Goal: Transaction & Acquisition: Purchase product/service

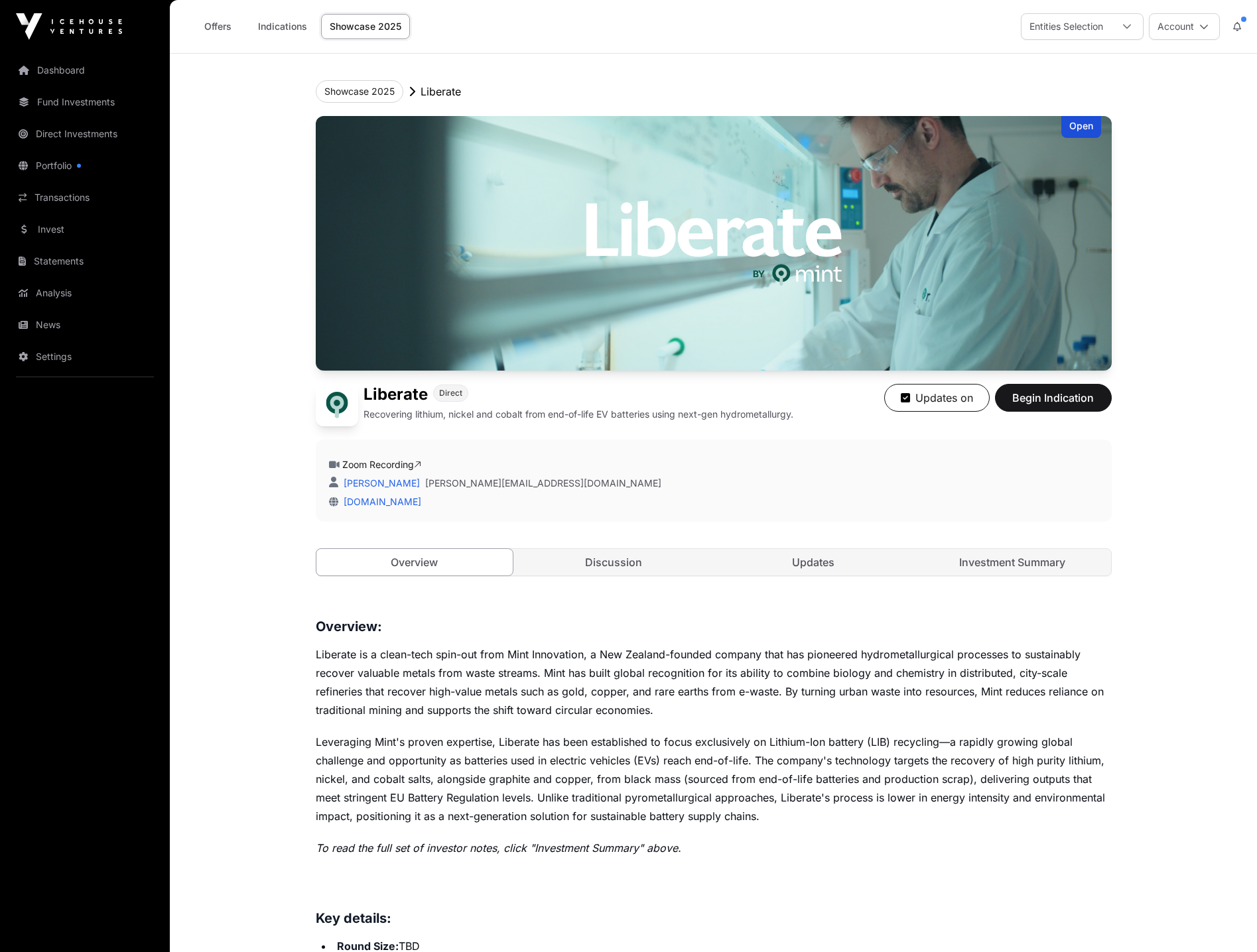
scroll to position [332, 0]
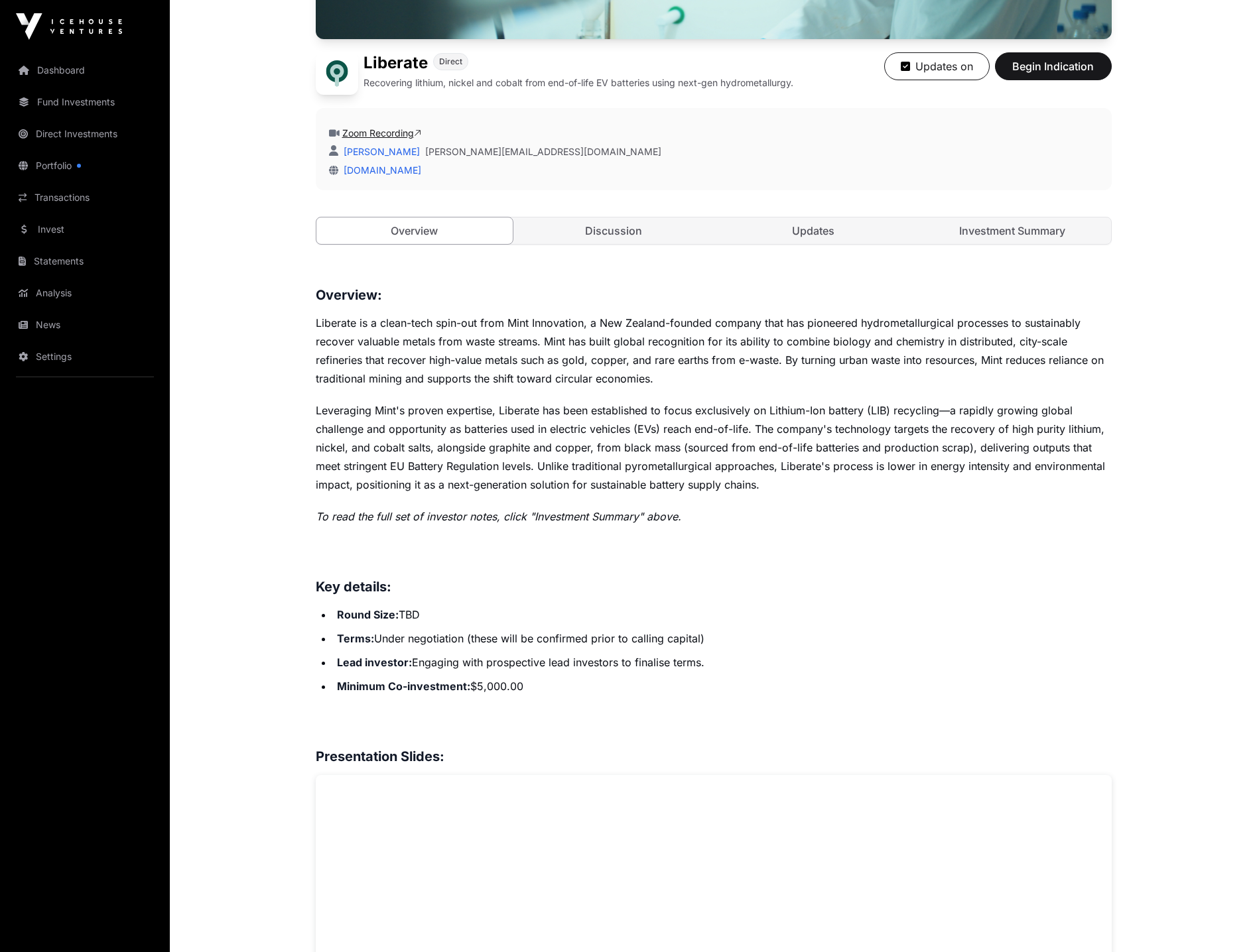
click at [400, 133] on link "Zoom Recording" at bounding box center [382, 133] width 79 height 12
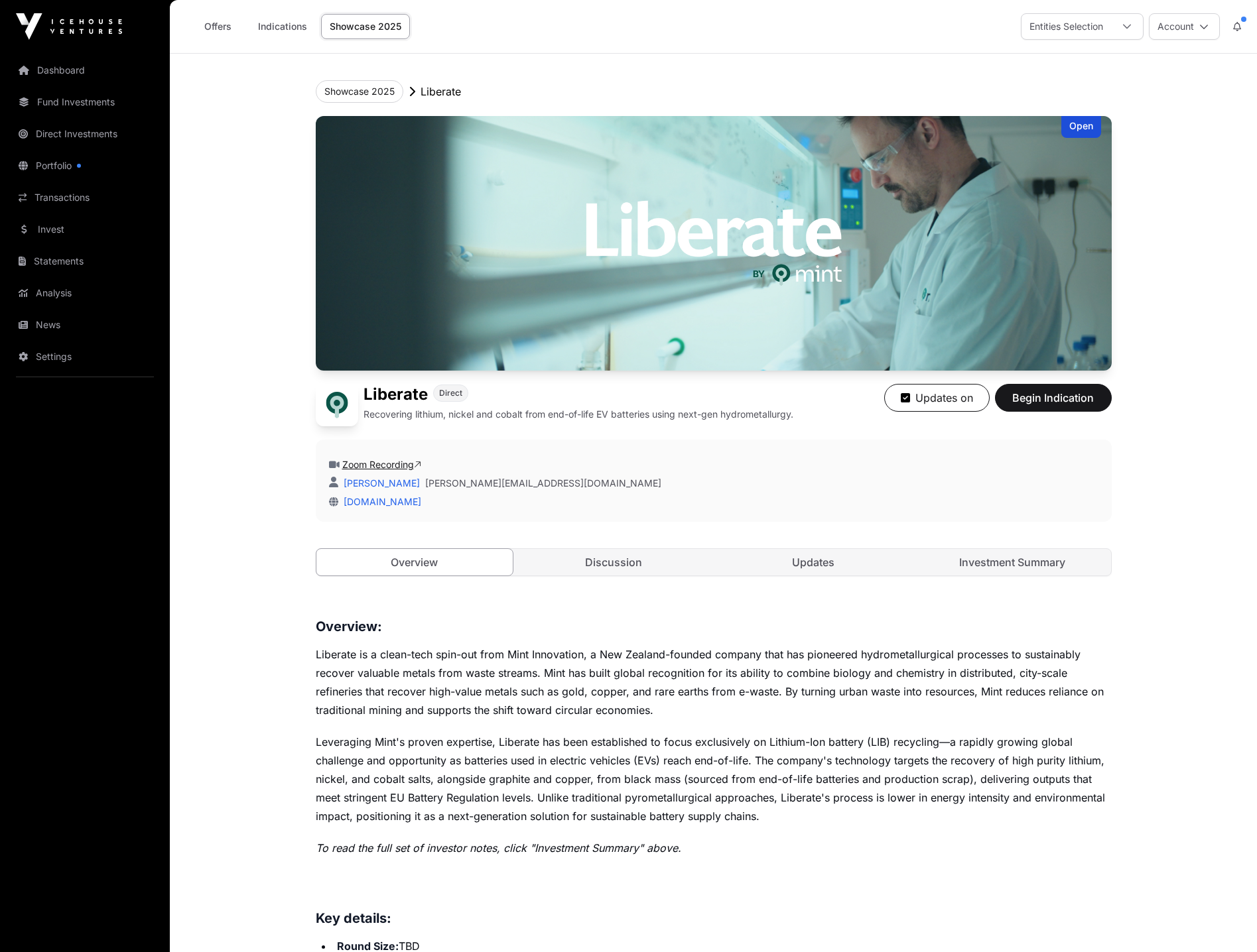
click at [404, 465] on link "Zoom Recording" at bounding box center [382, 465] width 79 height 12
click at [54, 163] on link "Portfolio" at bounding box center [85, 166] width 148 height 29
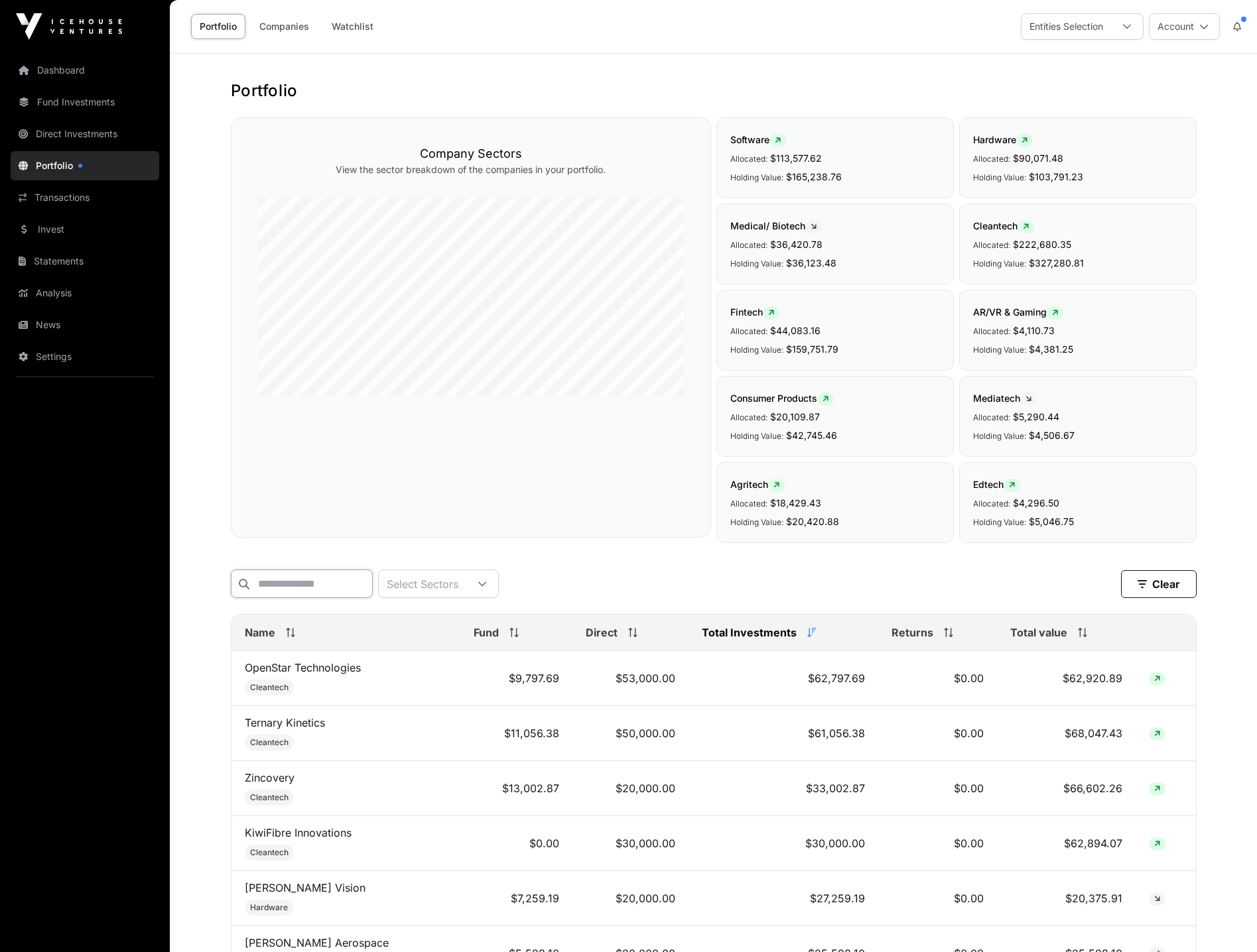
click at [323, 582] on input "text" at bounding box center [301, 584] width 142 height 29
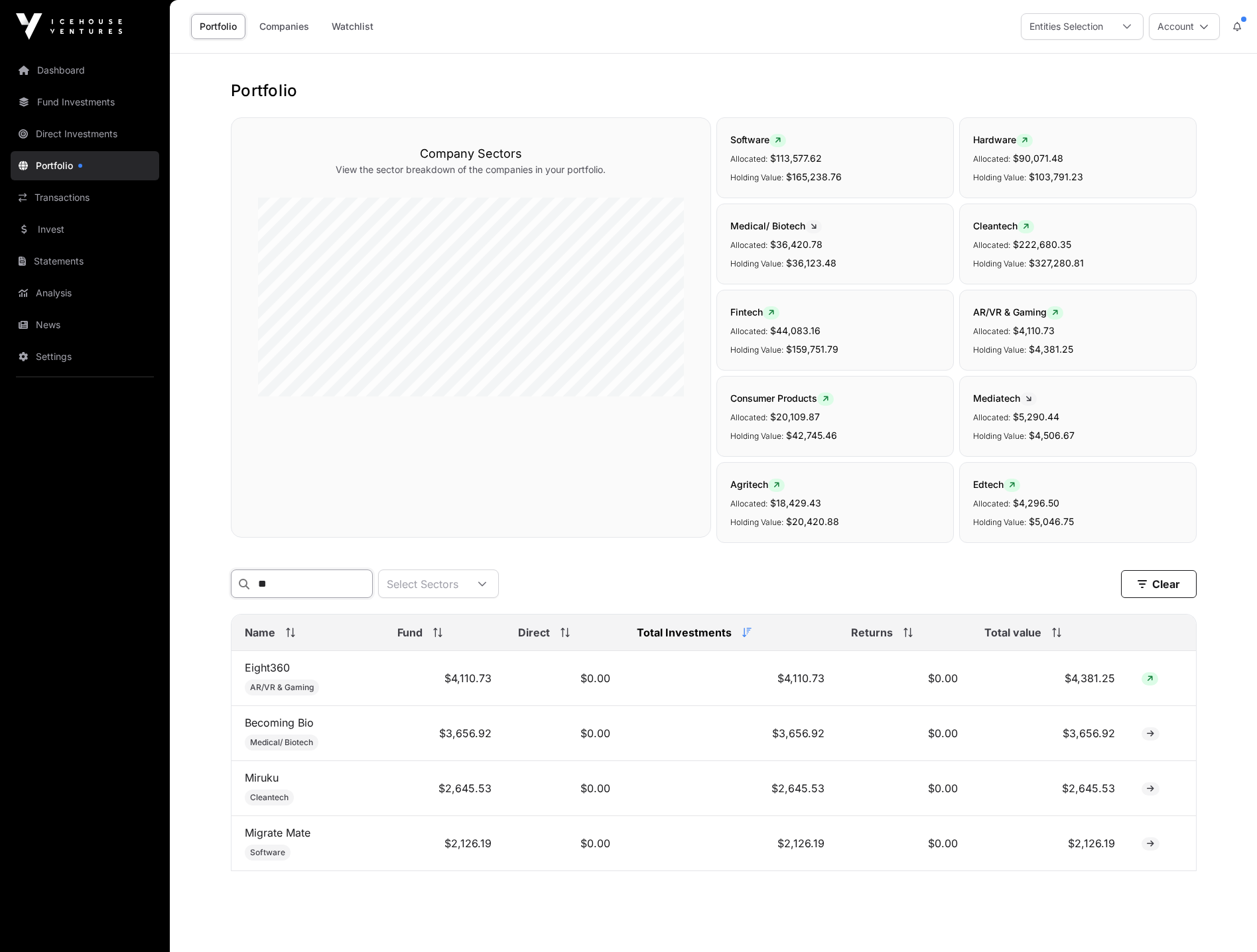
type input "*"
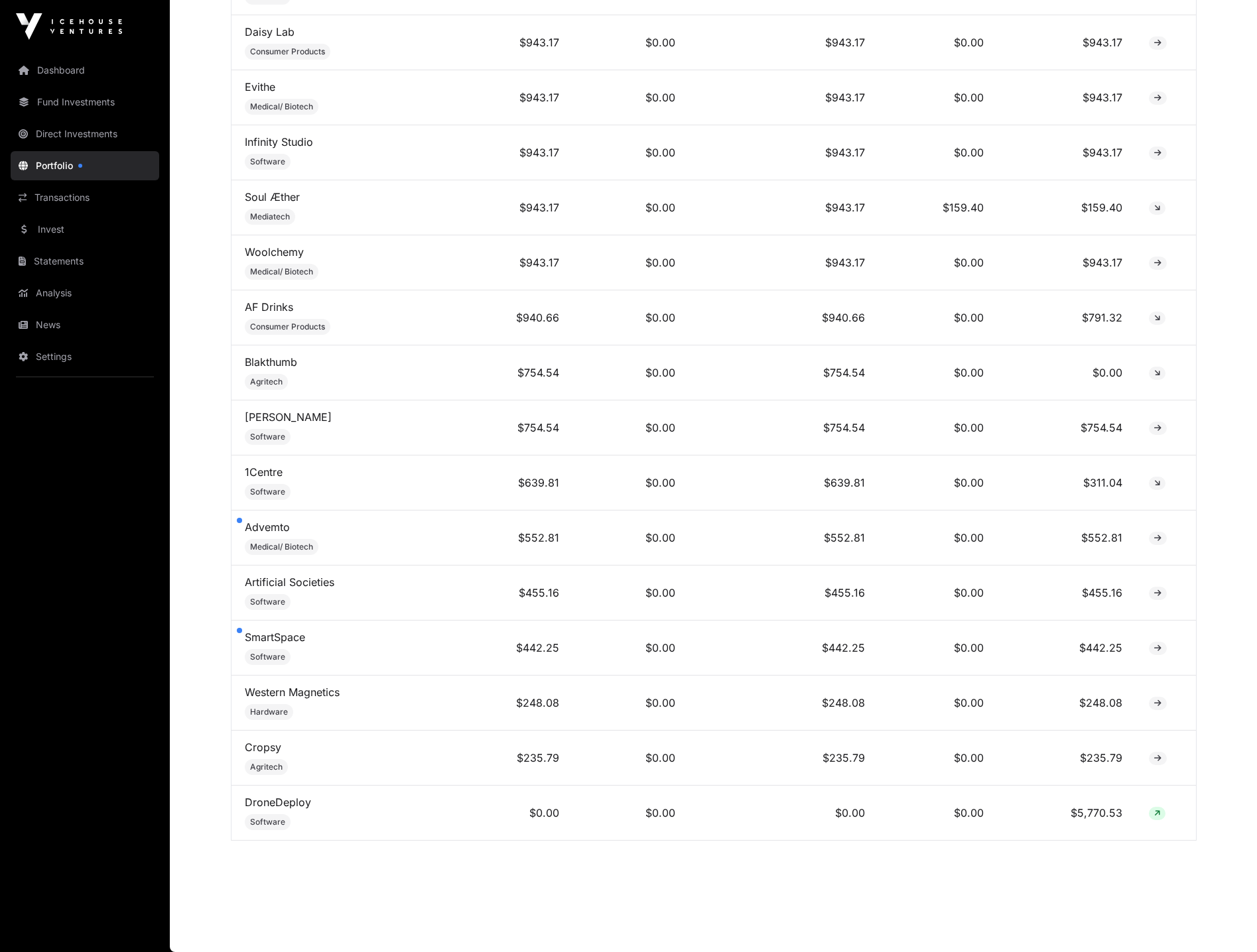
scroll to position [4939, 0]
click at [71, 66] on link "Dashboard" at bounding box center [85, 70] width 148 height 29
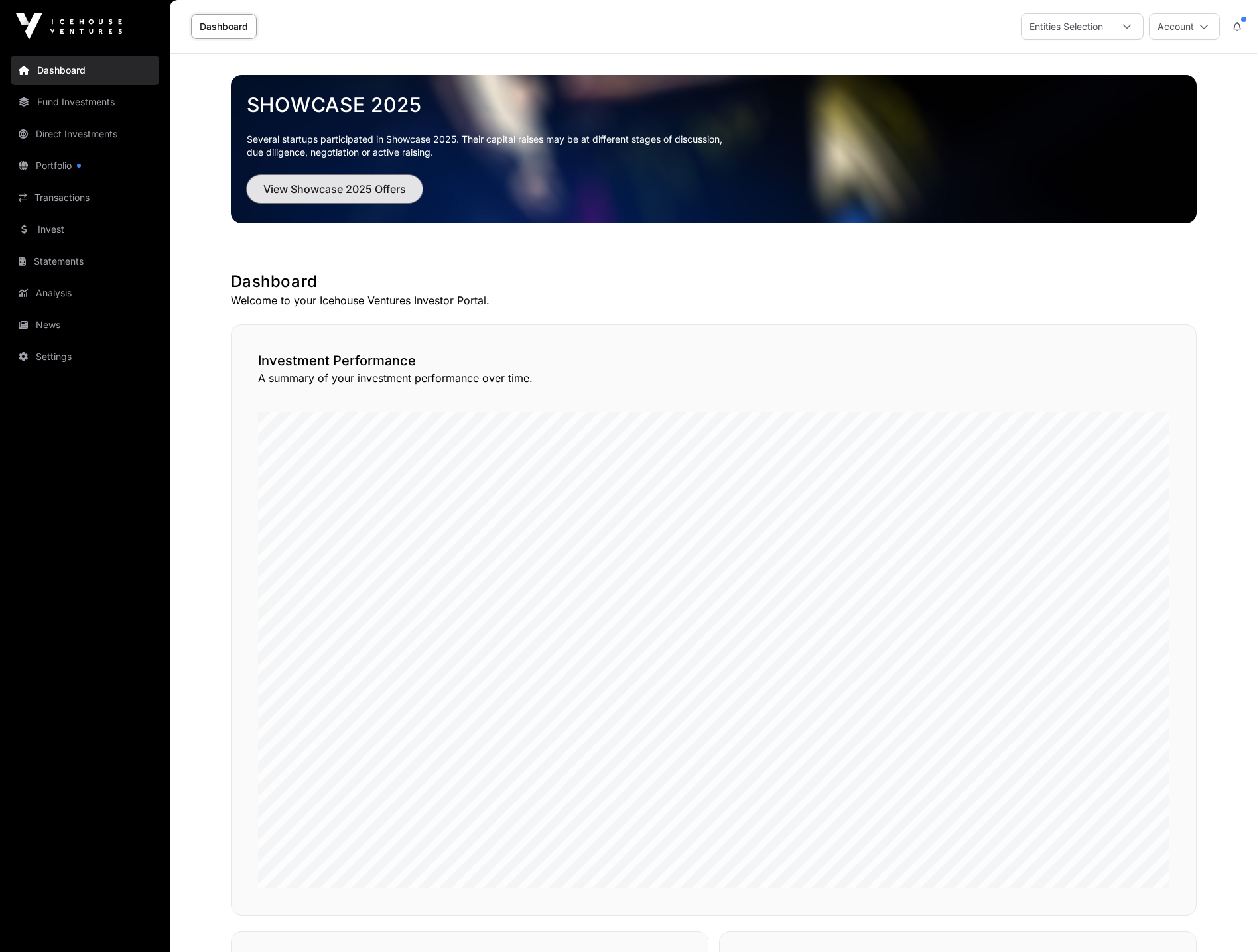
click at [386, 192] on span "View Showcase 2025 Offers" at bounding box center [334, 189] width 143 height 16
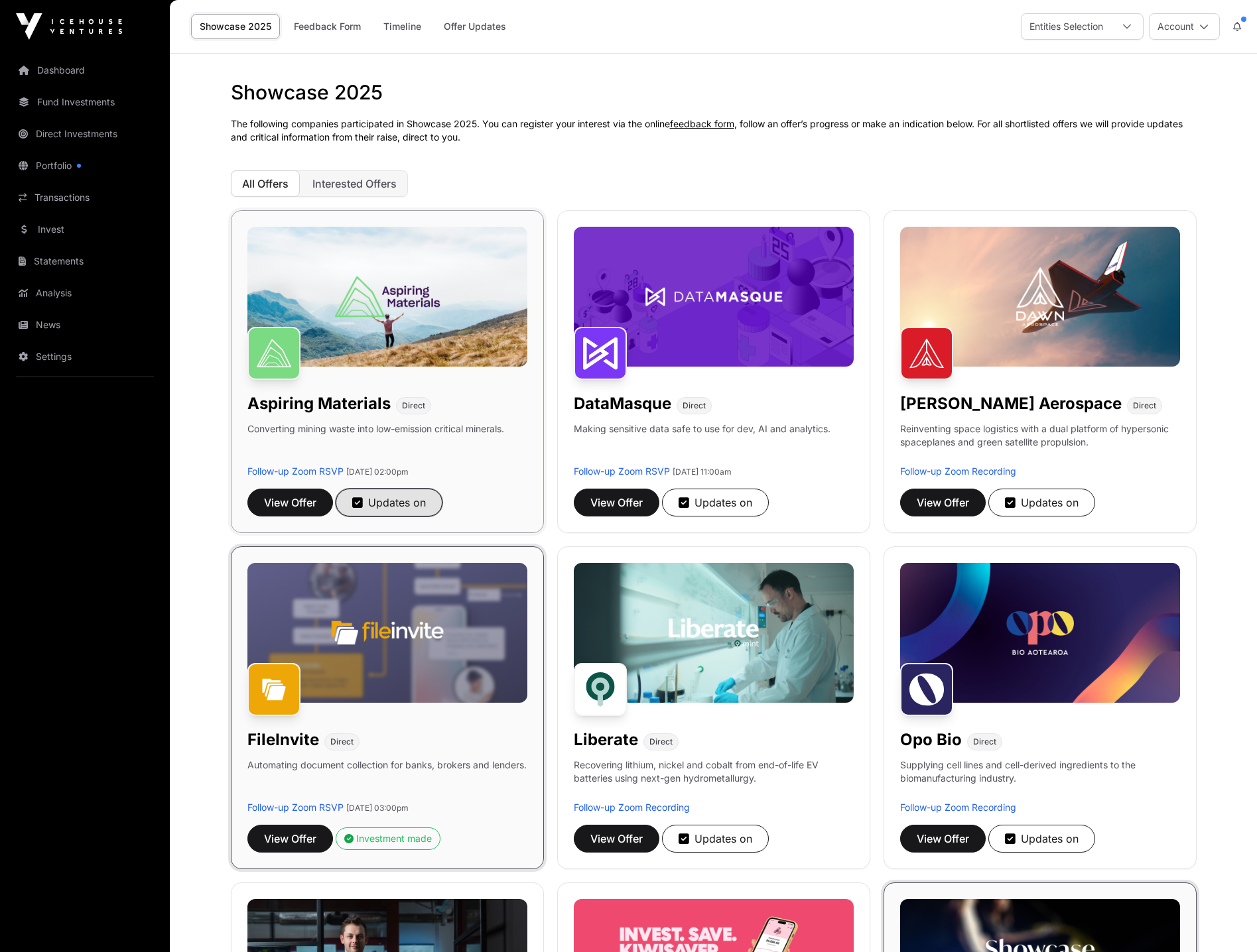
click at [406, 495] on div "Updates on" at bounding box center [389, 502] width 74 height 16
click at [403, 498] on div "Get Updates" at bounding box center [391, 502] width 79 height 16
click at [287, 501] on span "View Offer" at bounding box center [290, 502] width 53 height 16
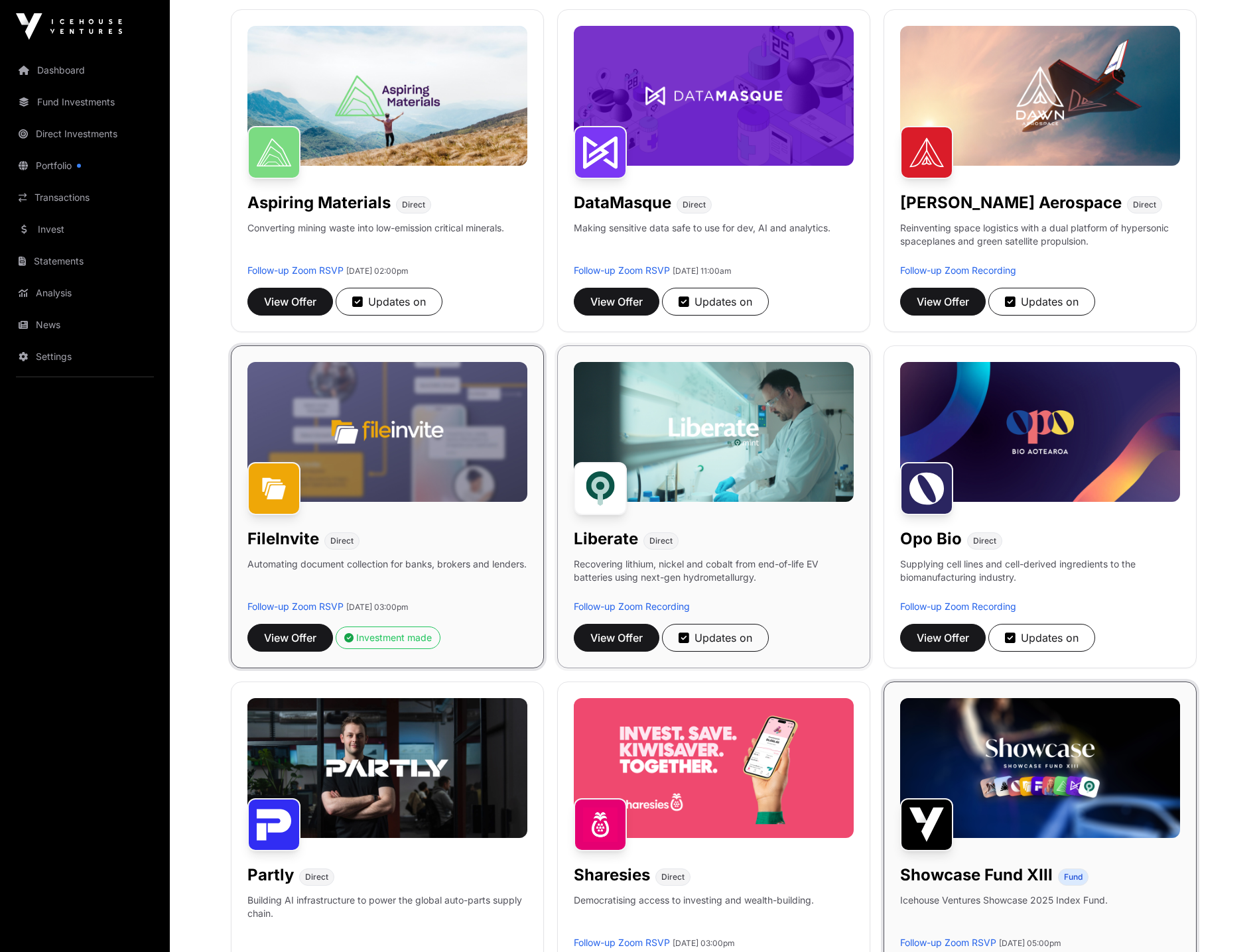
scroll to position [265, 0]
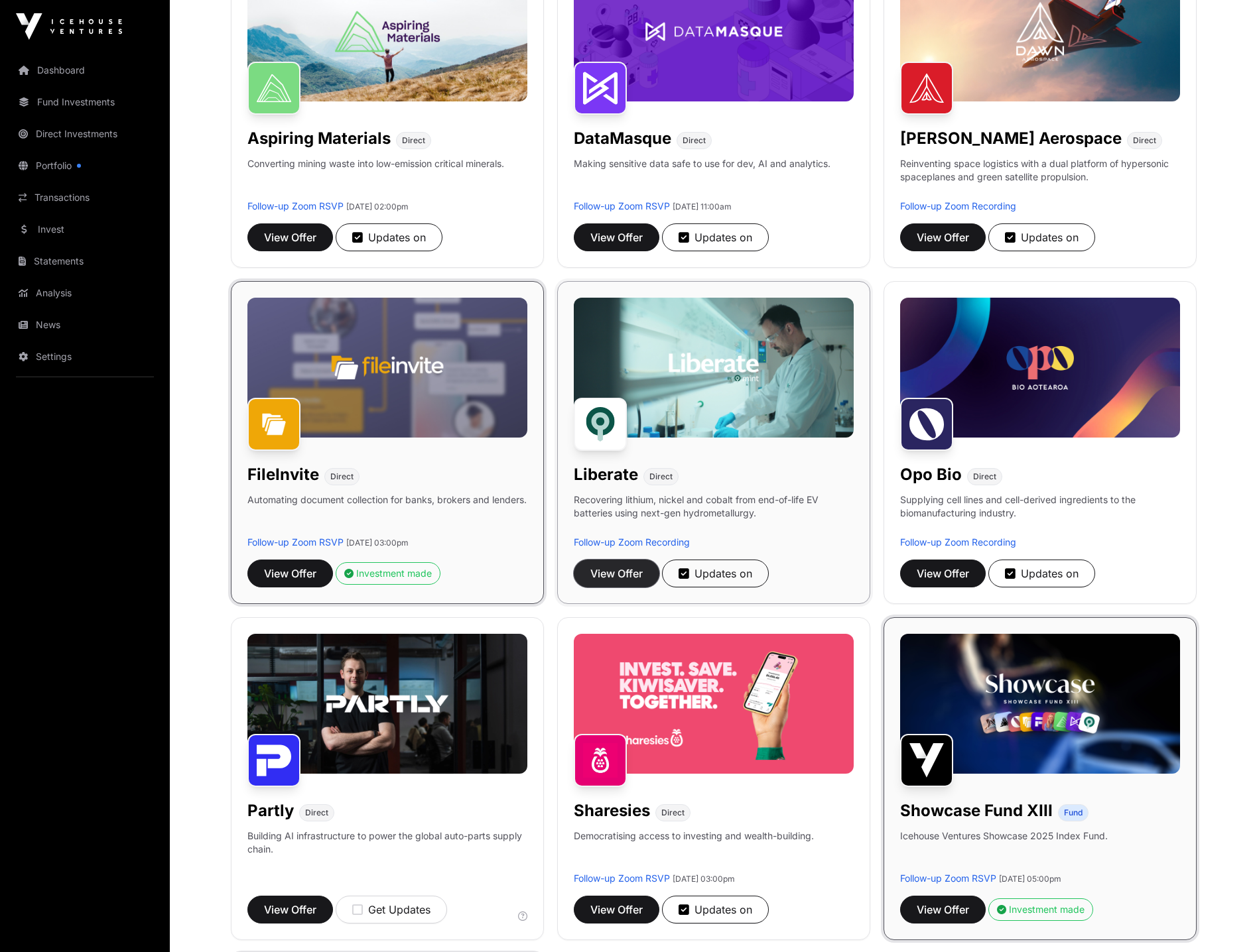
click at [621, 571] on span "View Offer" at bounding box center [616, 574] width 53 height 16
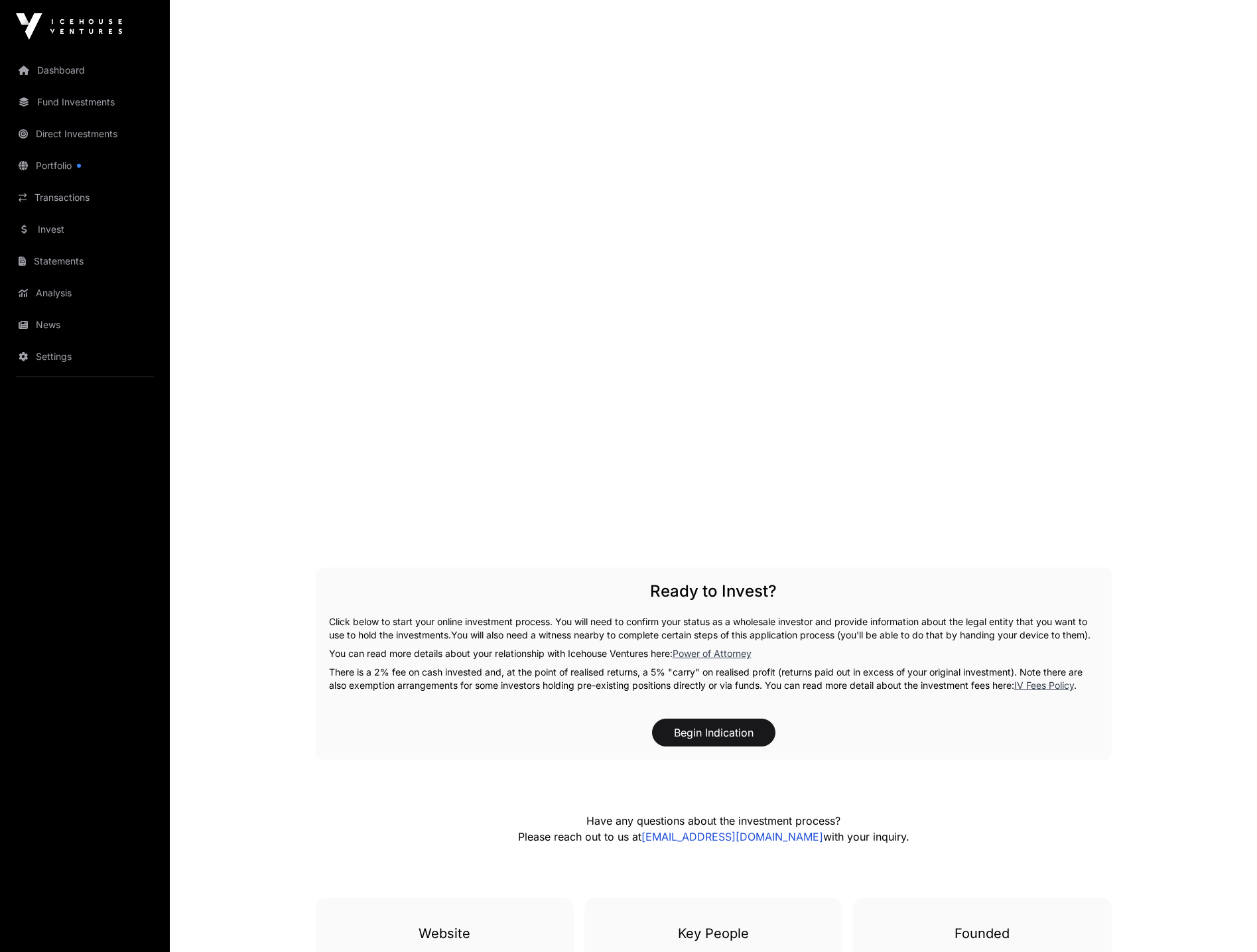
scroll to position [2189, 0]
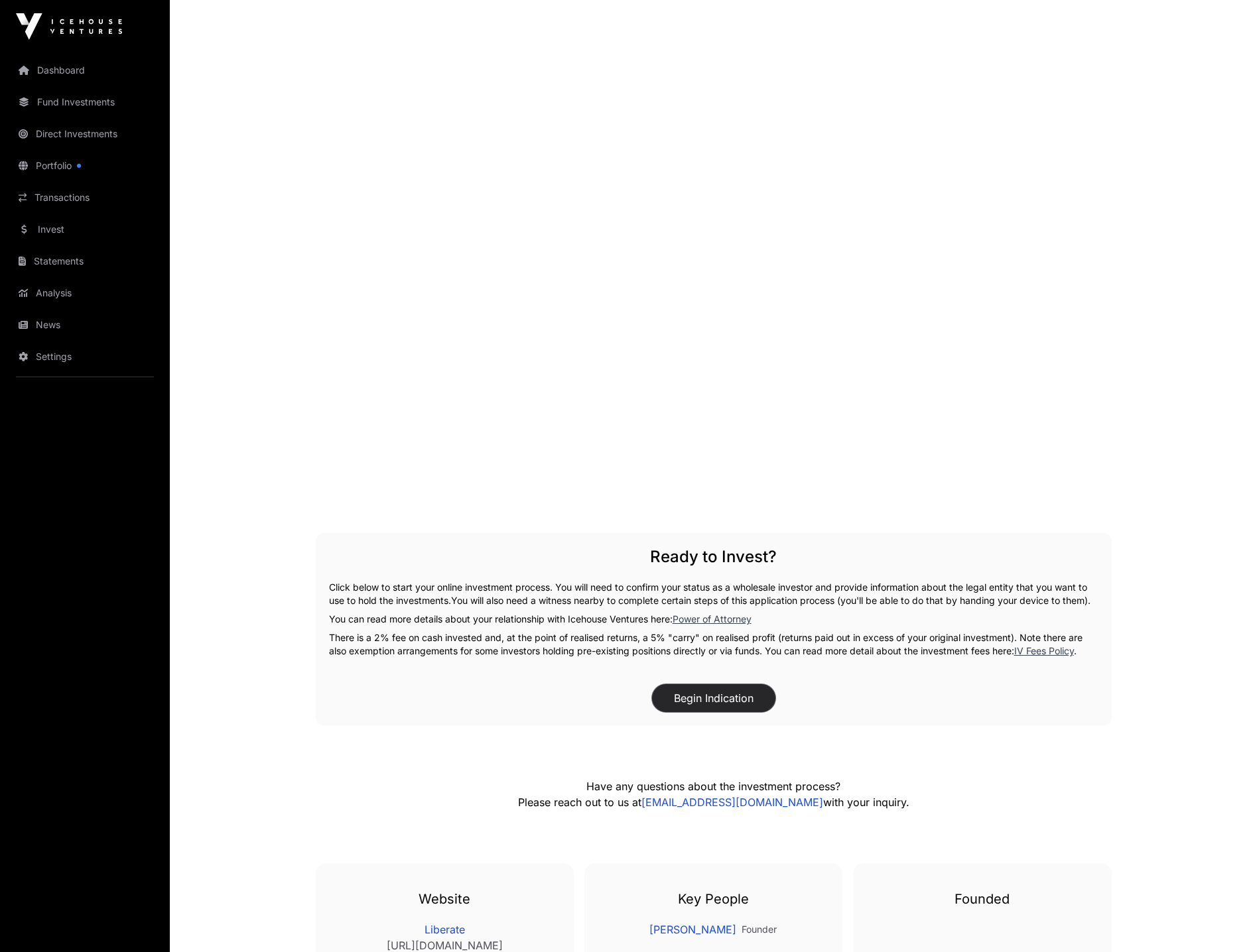
click at [707, 712] on button "Begin Indication" at bounding box center [714, 698] width 123 height 28
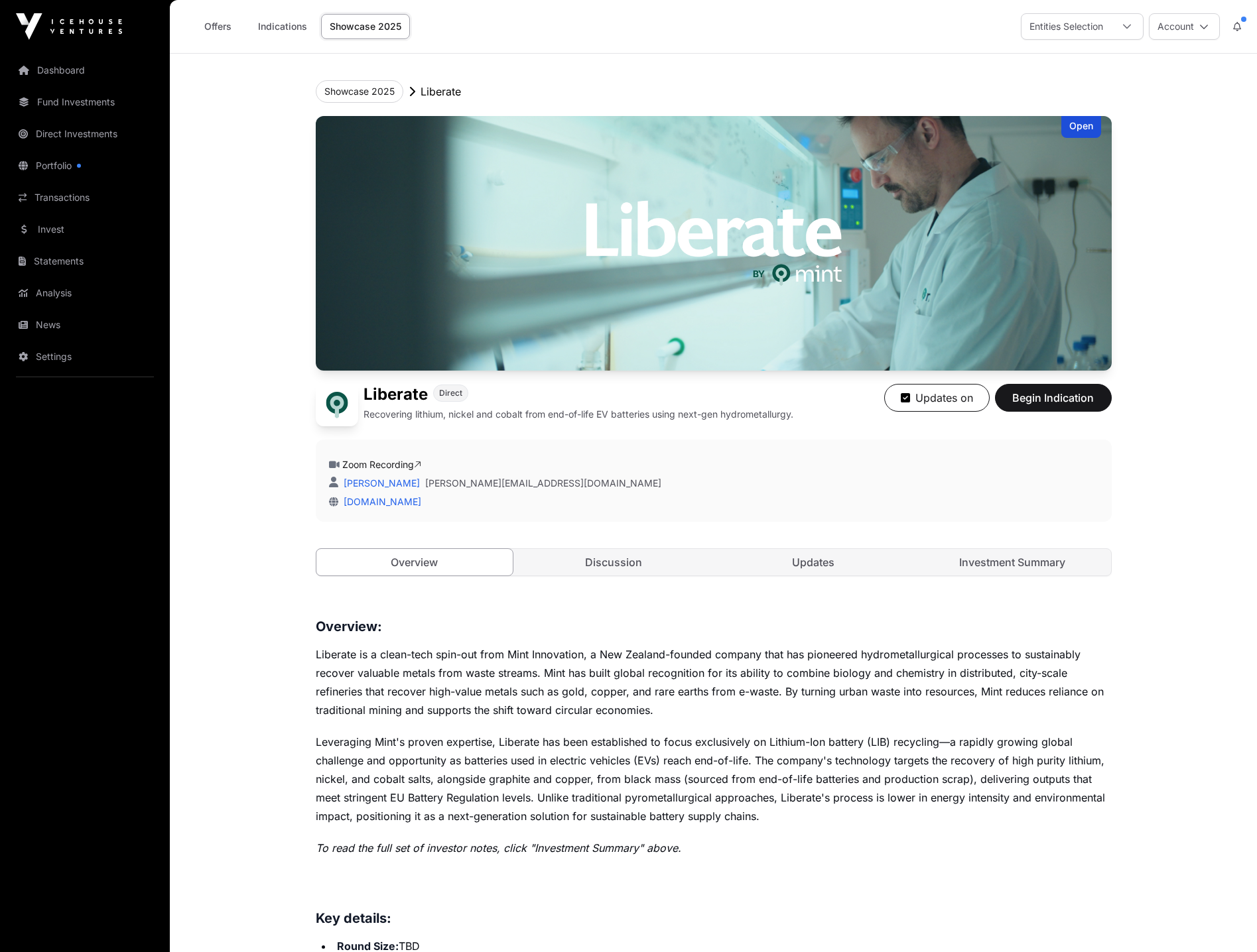
scroll to position [2189, 0]
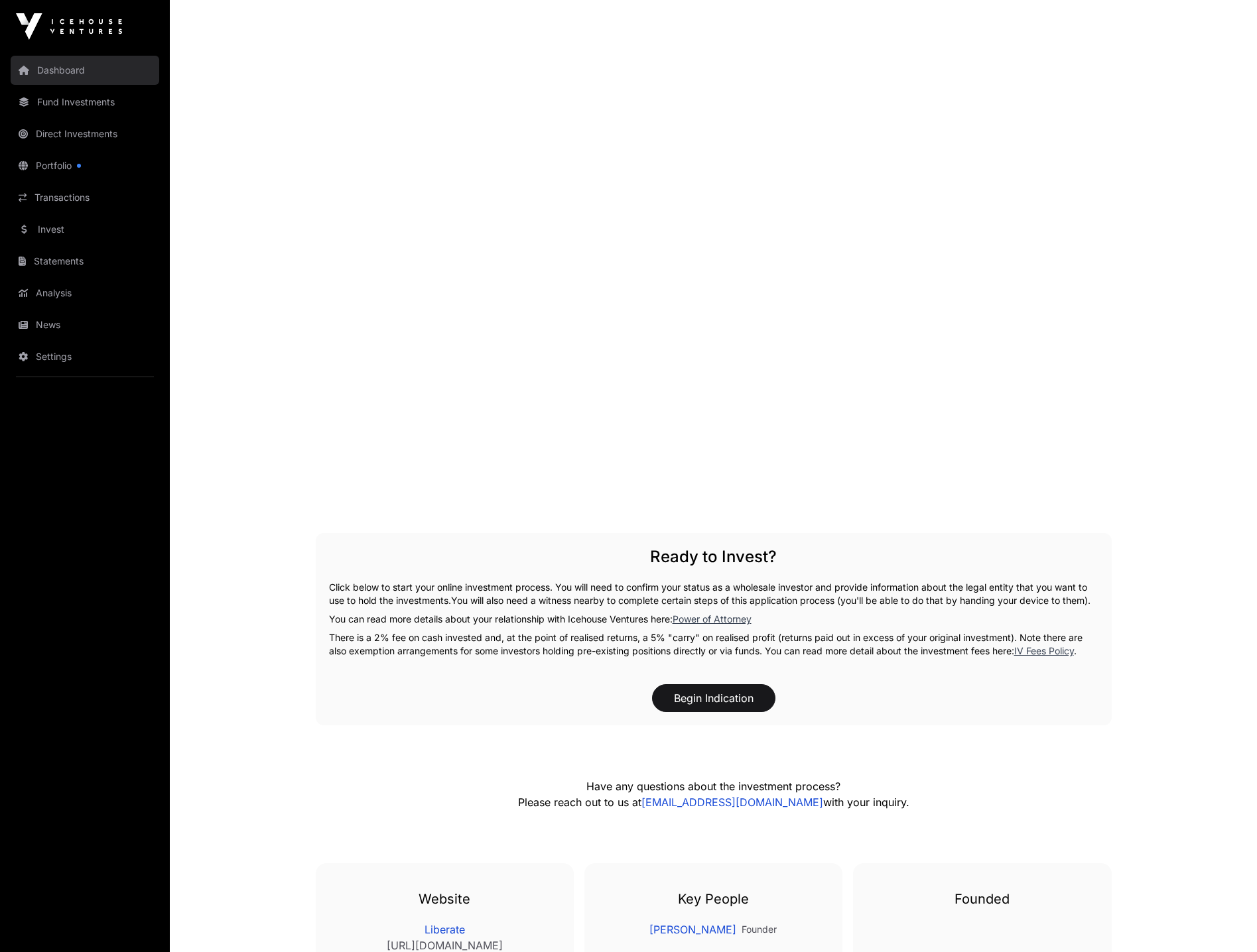
click at [74, 71] on link "Dashboard" at bounding box center [85, 70] width 148 height 29
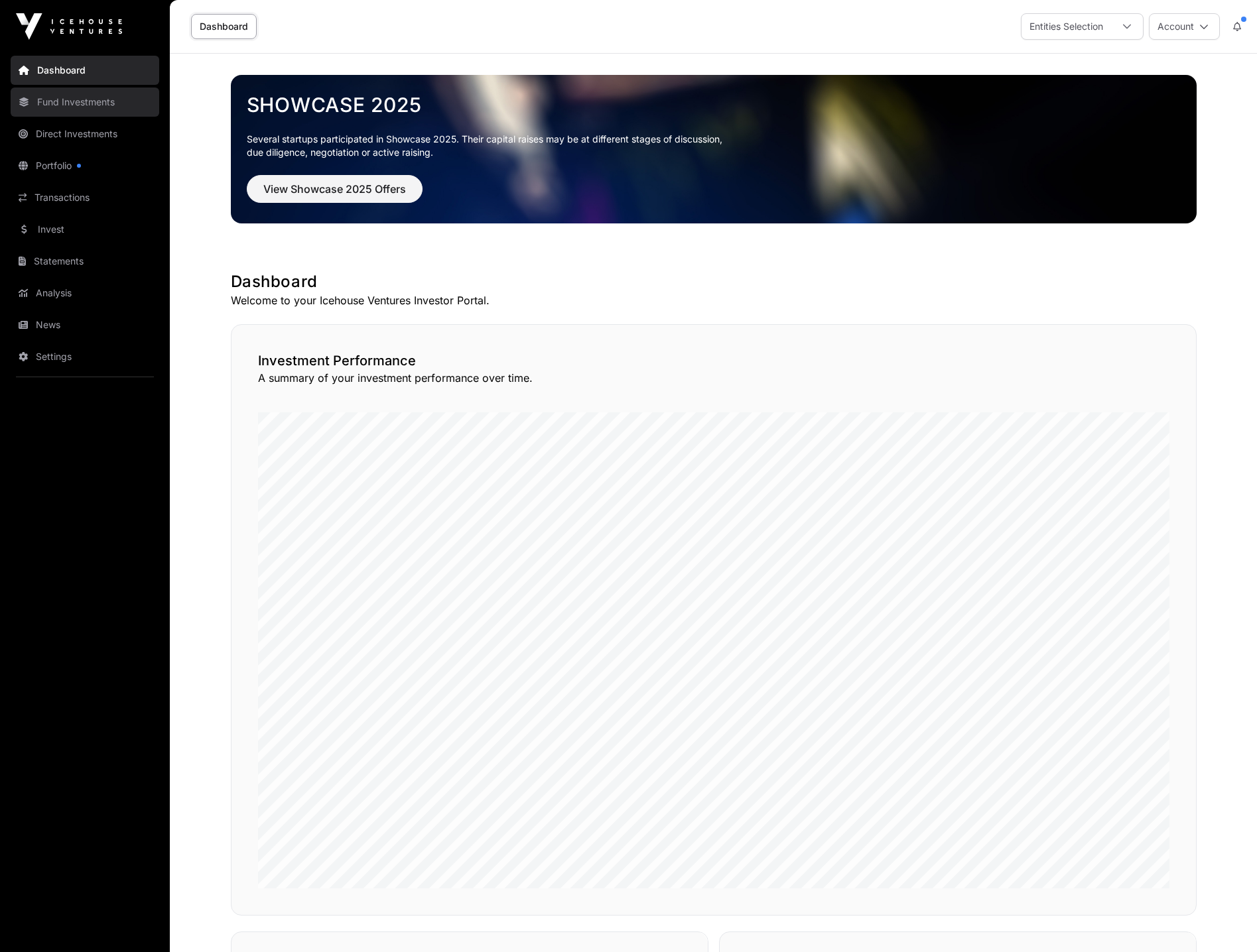
click at [91, 103] on link "Fund Investments" at bounding box center [85, 102] width 148 height 29
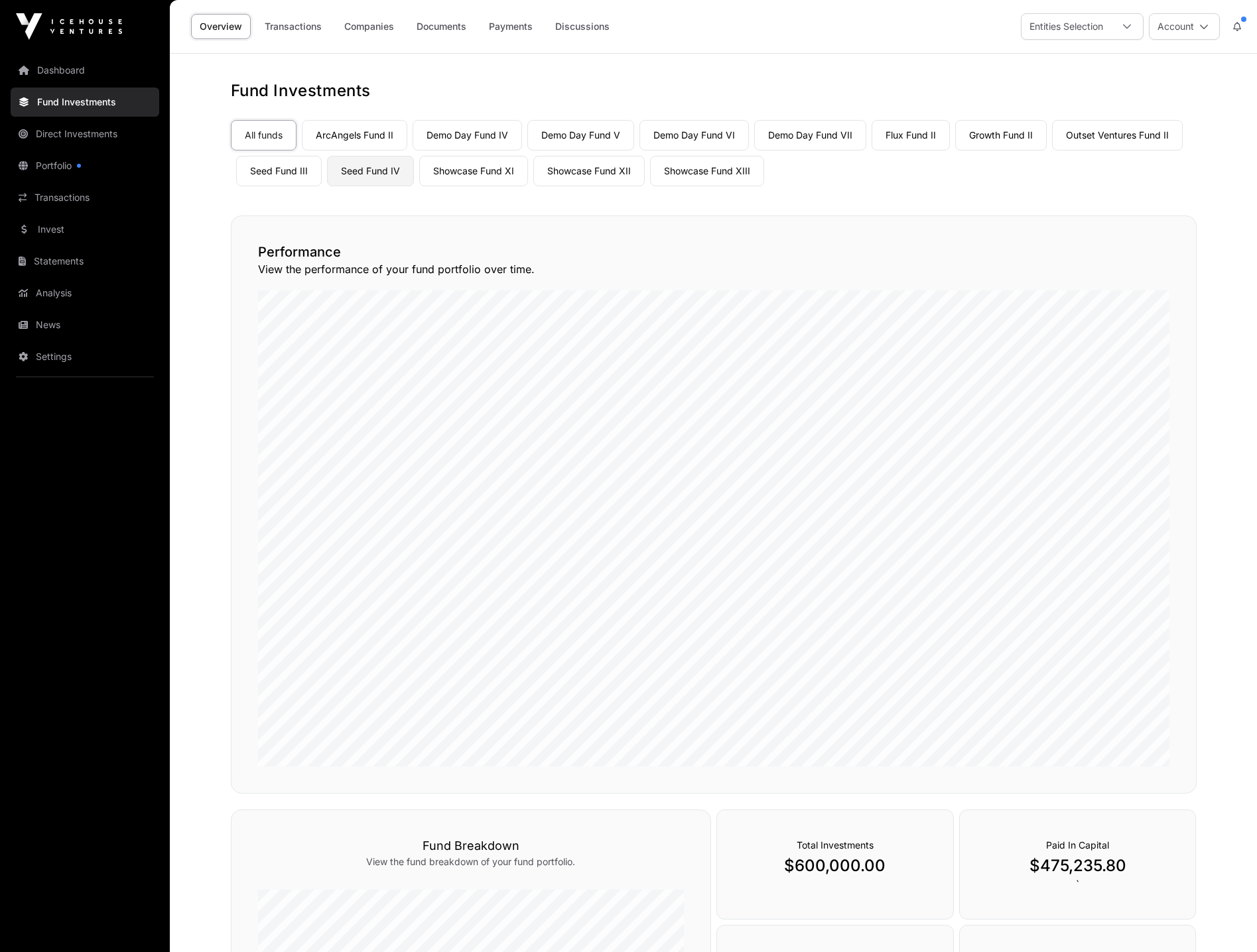
click at [372, 170] on link "Seed Fund IV" at bounding box center [370, 171] width 87 height 30
